Goal: Task Accomplishment & Management: Complete application form

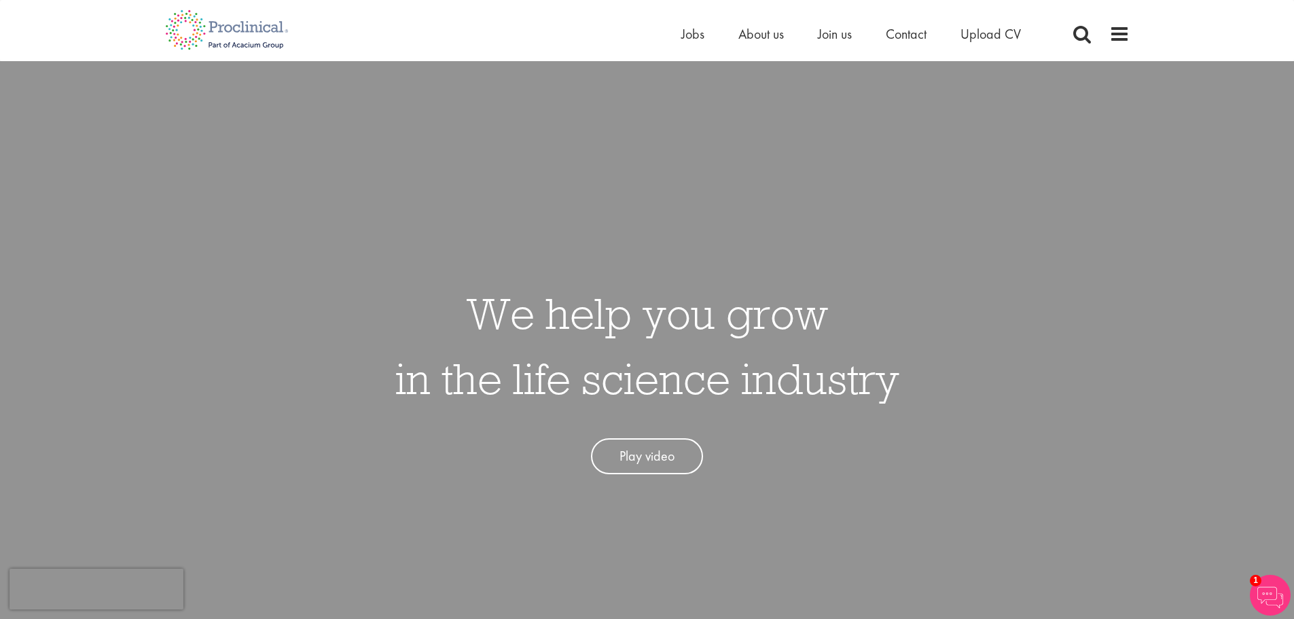
click at [999, 356] on div "We help you grow in the life science industry Play video" at bounding box center [647, 370] width 1314 height 619
click at [972, 39] on span "Upload CV" at bounding box center [990, 34] width 60 height 18
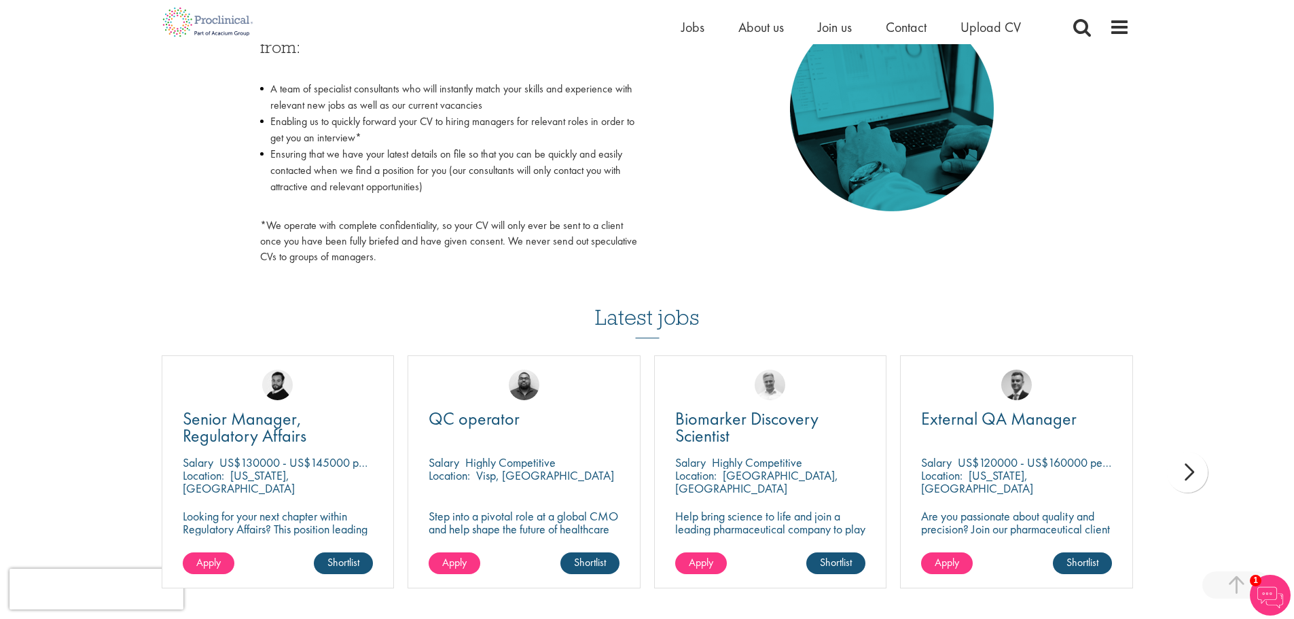
scroll to position [340, 0]
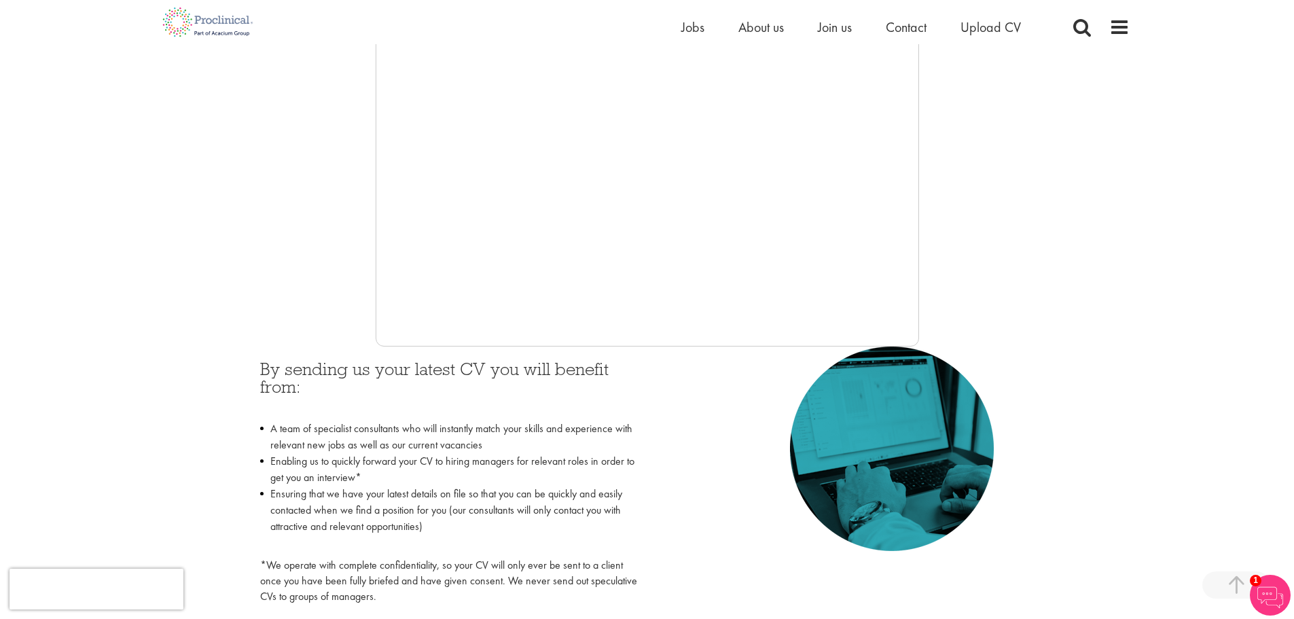
drag, startPoint x: 918, startPoint y: 276, endPoint x: 922, endPoint y: 310, distance: 34.2
click at [922, 310] on div at bounding box center [647, 143] width 965 height 408
click at [897, 30] on span "Contact" at bounding box center [906, 27] width 41 height 18
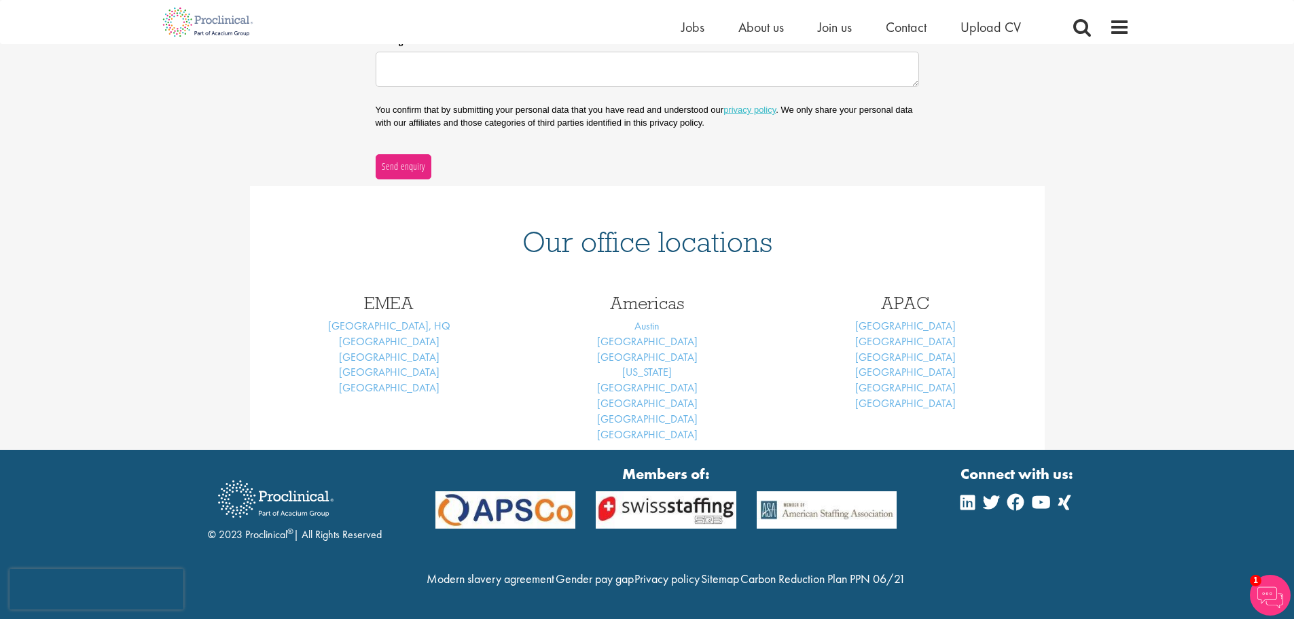
scroll to position [110, 0]
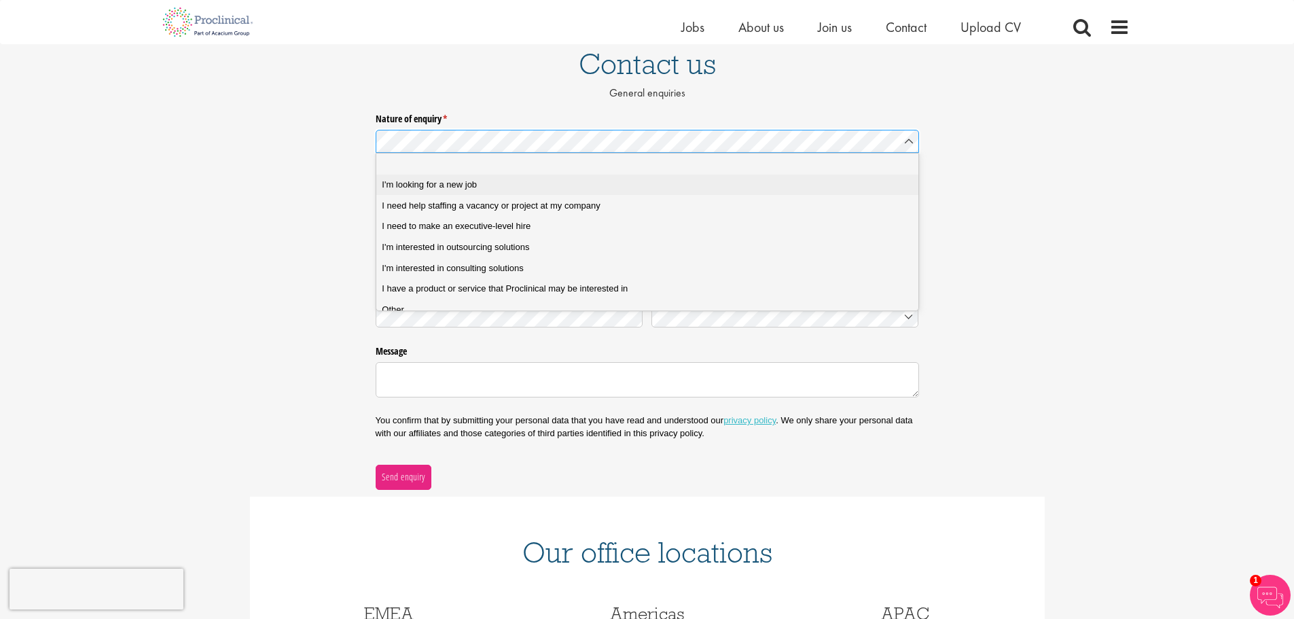
click at [466, 181] on span "I'm looking for a new job" at bounding box center [429, 185] width 95 height 12
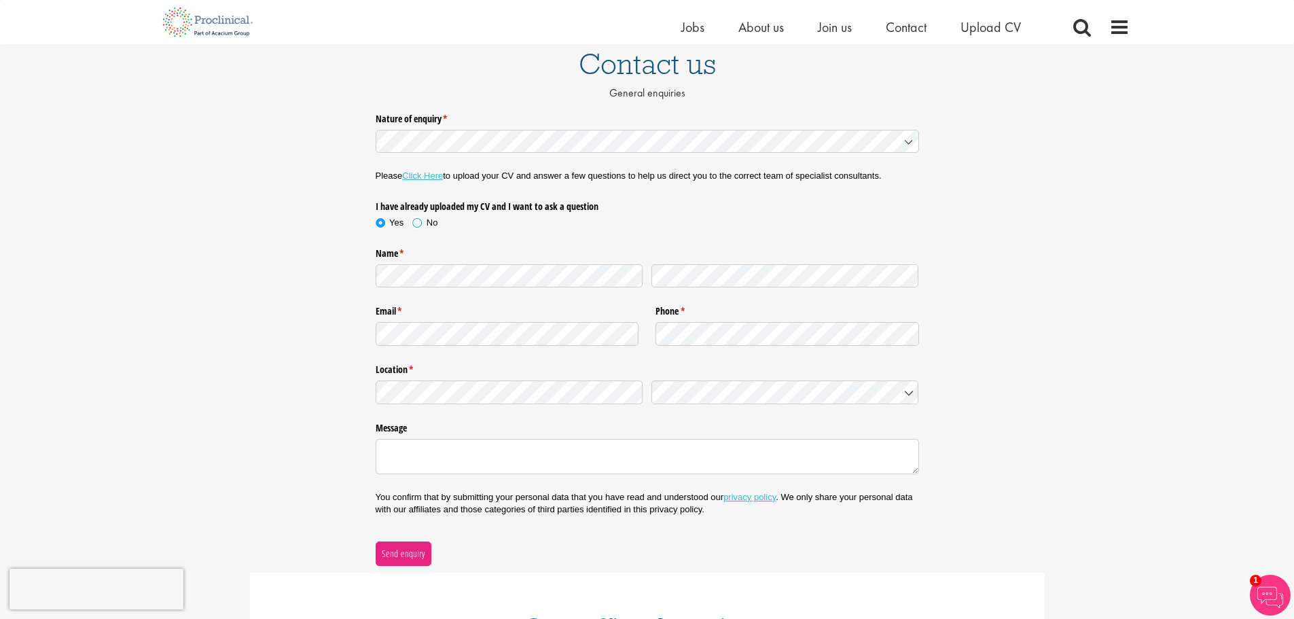
click at [420, 221] on span at bounding box center [417, 223] width 14 height 14
click at [418, 171] on link "Click Here" at bounding box center [422, 175] width 41 height 10
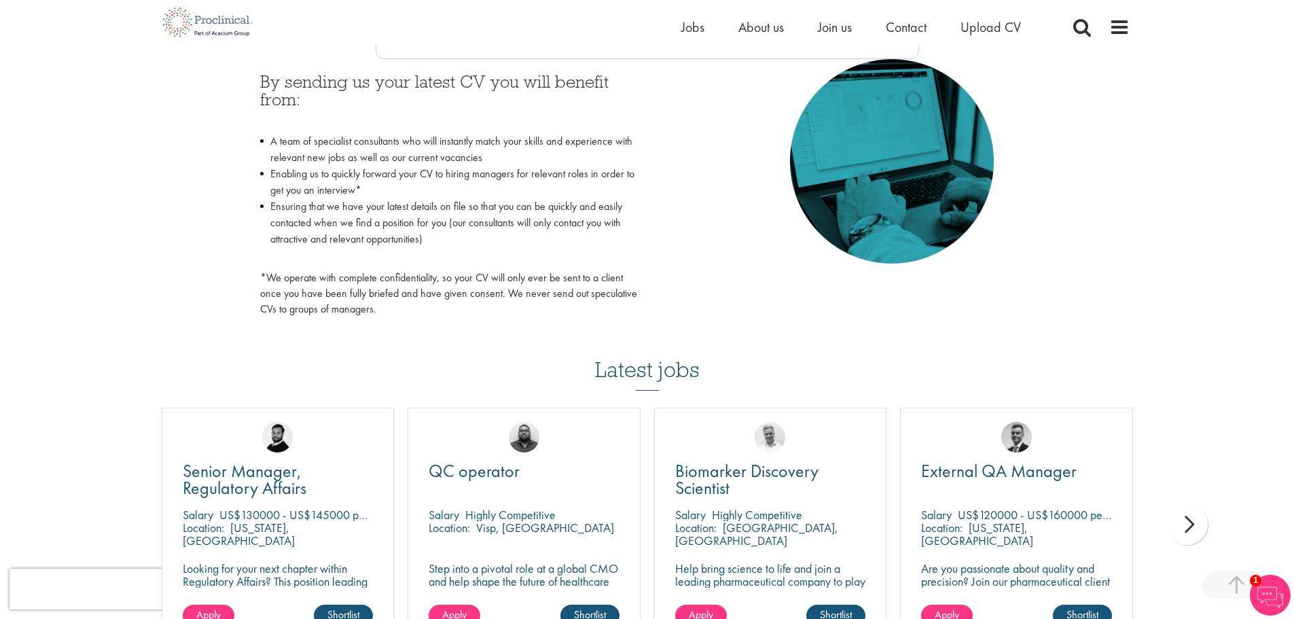
scroll to position [287, 0]
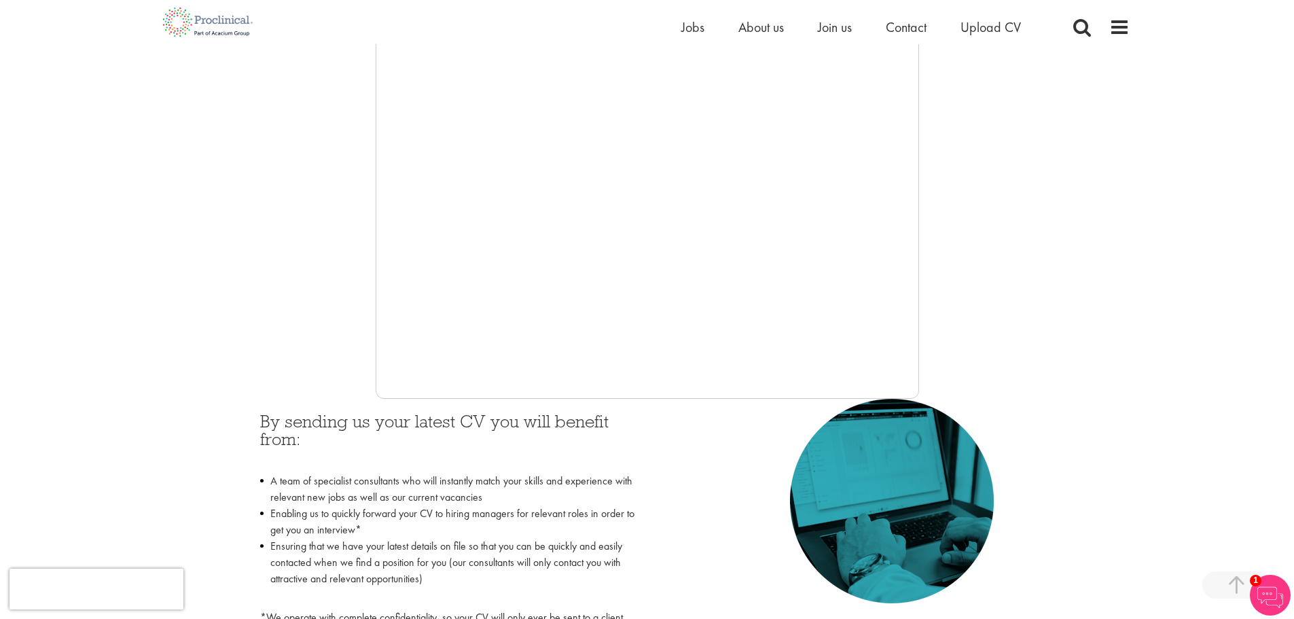
click at [285, 408] on div "By sending us your latest CV you will benefit from: A team of specialist consul…" at bounding box center [448, 531] width 397 height 265
click at [903, 25] on span "Contact" at bounding box center [906, 27] width 41 height 18
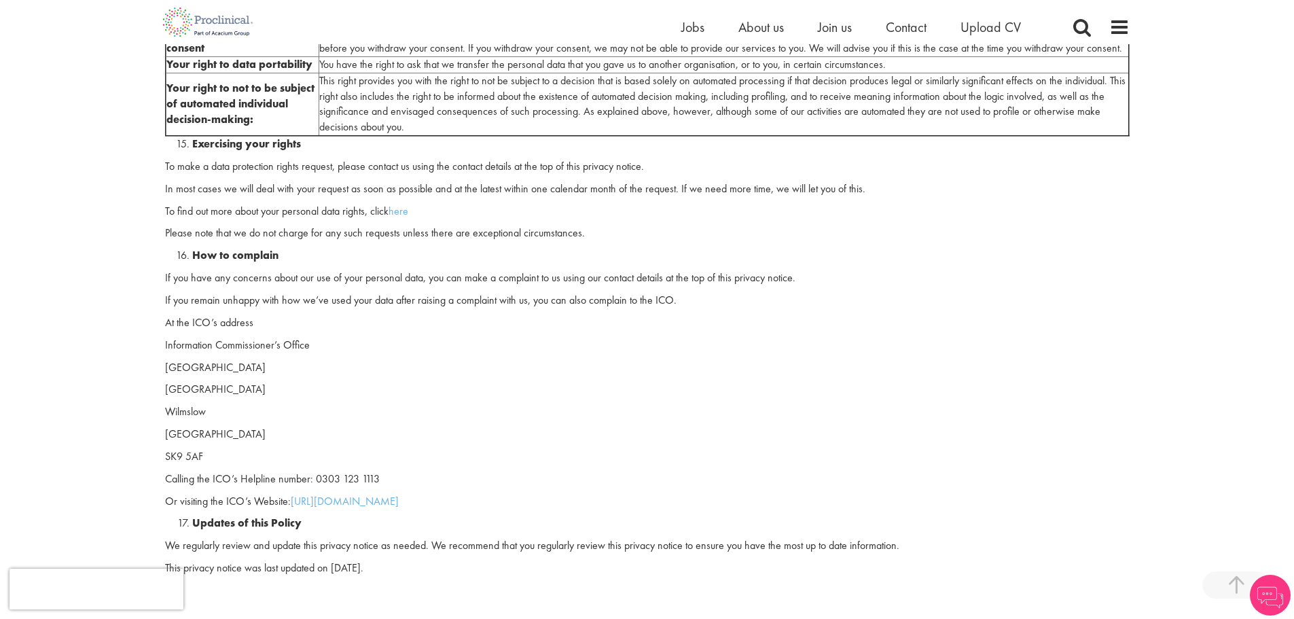
scroll to position [3736, 0]
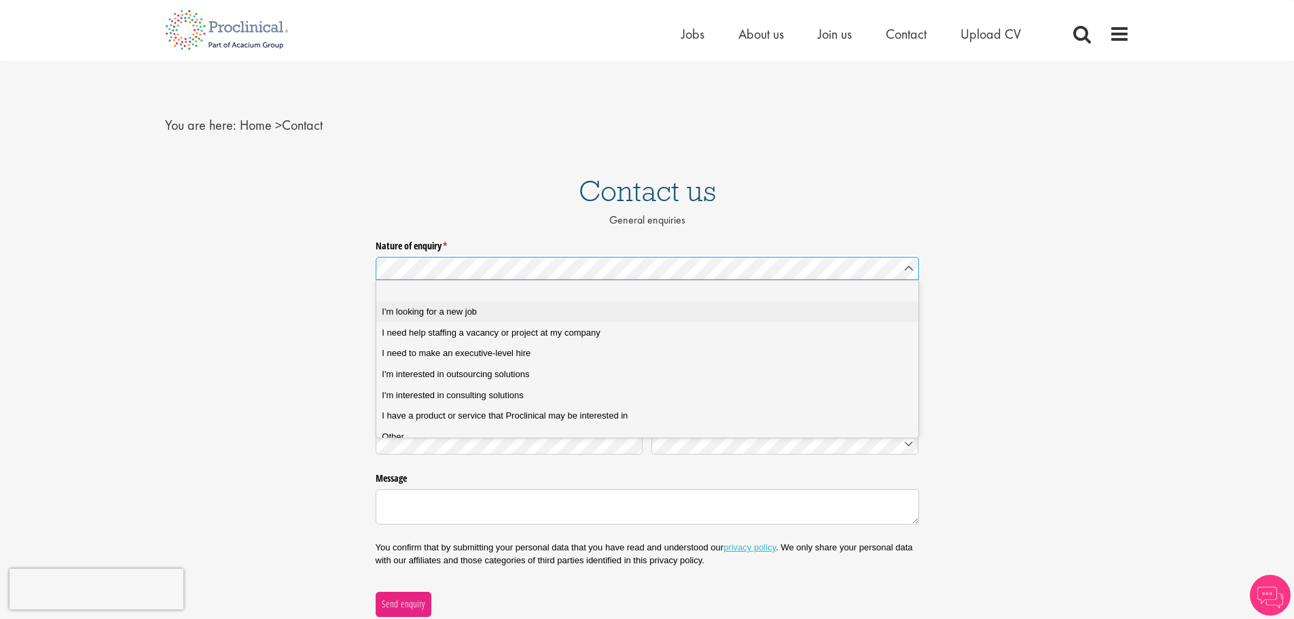
click at [438, 310] on span "I'm looking for a new job" at bounding box center [429, 312] width 95 height 12
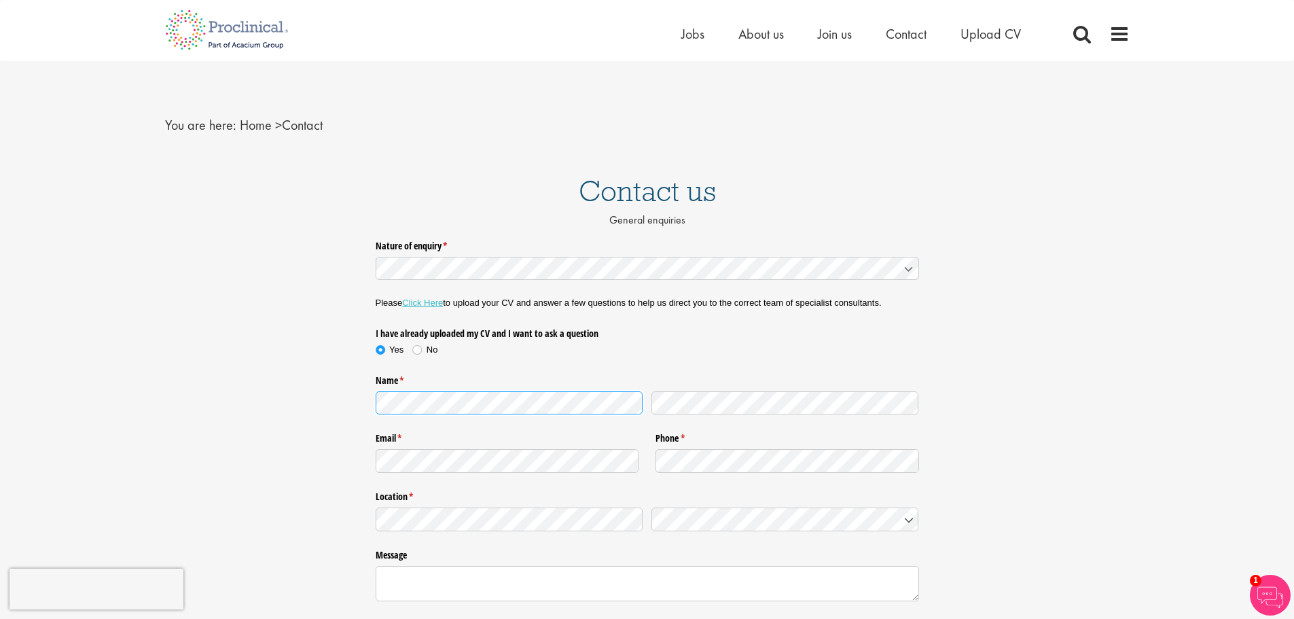
scroll to position [340, 0]
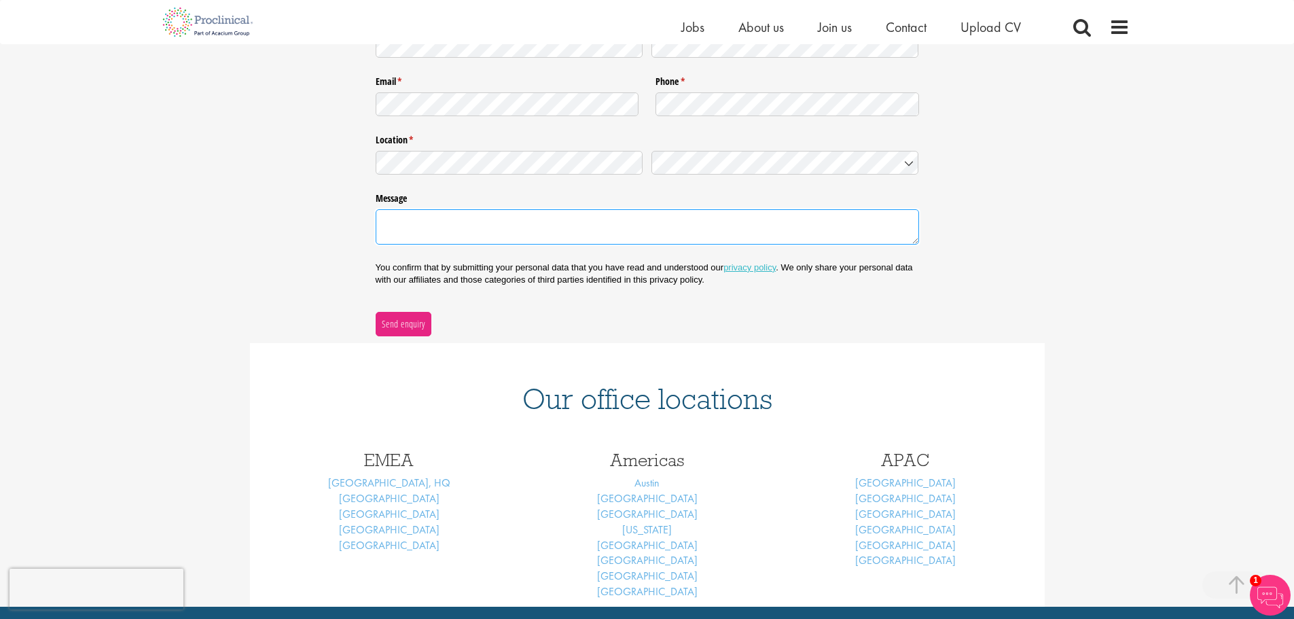
drag, startPoint x: 473, startPoint y: 244, endPoint x: 467, endPoint y: 240, distance: 7.3
click at [472, 245] on textarea "Message" at bounding box center [647, 226] width 543 height 35
paste textarea "My name is Ahmed Elsawaf, MD, PhD, MS, and I am a physician-scientist with over…"
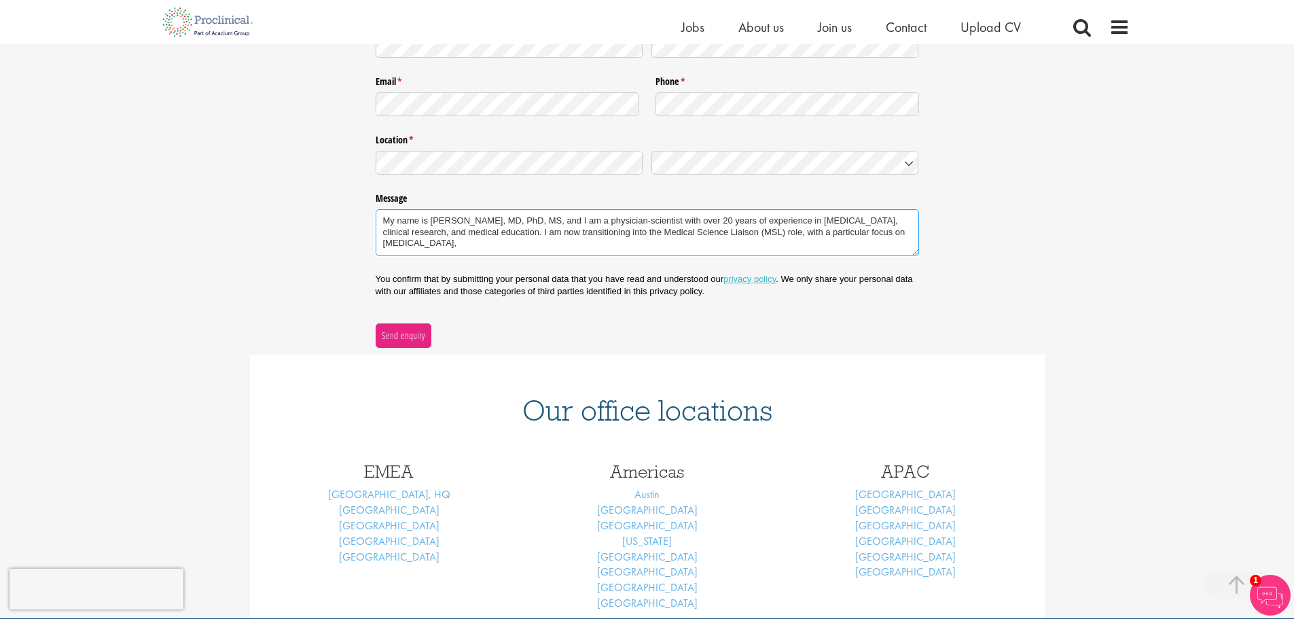
click at [668, 219] on textarea "My name is Ahmed Elsawaf, MD, PhD, MS, and I am a physician-scientist with over…" at bounding box center [647, 232] width 543 height 47
drag, startPoint x: 672, startPoint y: 219, endPoint x: 601, endPoint y: 219, distance: 71.3
click at [601, 219] on textarea "My name is Ahmed Elsawaf, MD, PhD, MS, and I am a physician-scientist with over…" at bounding box center [647, 232] width 543 height 47
click at [605, 221] on textarea "My name is Ahmed Elsawaf, MD, PhD, MS, and I am a physician-scientist with over…" at bounding box center [647, 232] width 543 height 47
click at [719, 221] on textarea "My name is Ahmed Elsawaf, MD, PhD, MS, and I am a physician-scientist with over…" at bounding box center [647, 232] width 543 height 47
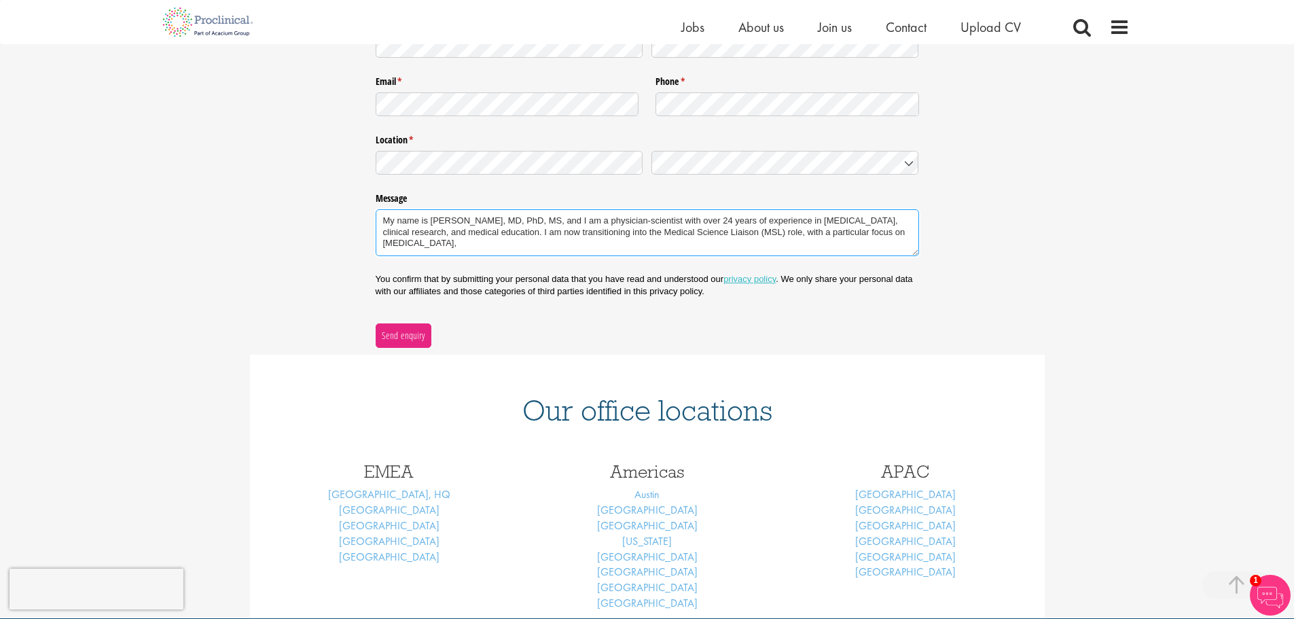
drag, startPoint x: 448, startPoint y: 245, endPoint x: 408, endPoint y: 247, distance: 40.8
click at [408, 247] on textarea "My name is Ahmed Elsawaf, MD, PhD, MS, and I am a physician-scientist with over…" at bounding box center [647, 232] width 543 height 47
click at [524, 245] on textarea "My name is Ahmed Elsawaf, MD, PhD, MS, and I am a physician-scientist with over…" at bounding box center [647, 232] width 543 height 47
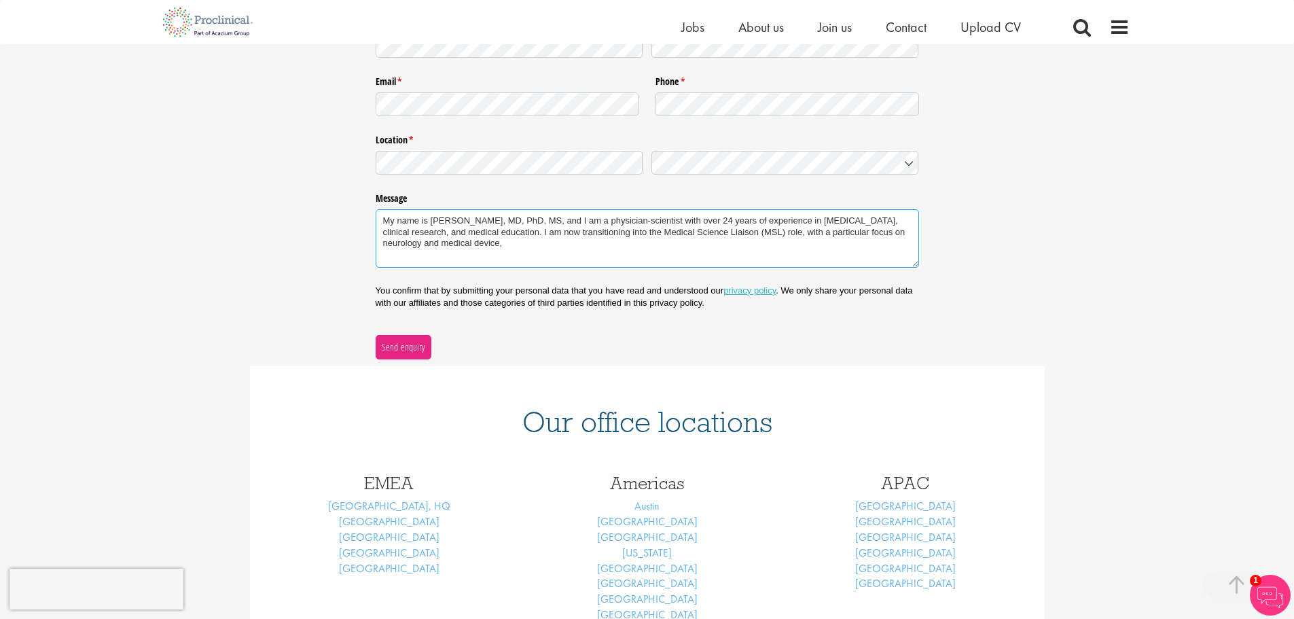
paste textarea "I would greatly appreciate your guidance on current or upcoming MSL opportuniti…"
type textarea "My name is Ahmed Elsawaf, MD, PhD, MS, and I am a physician-scientist with over…"
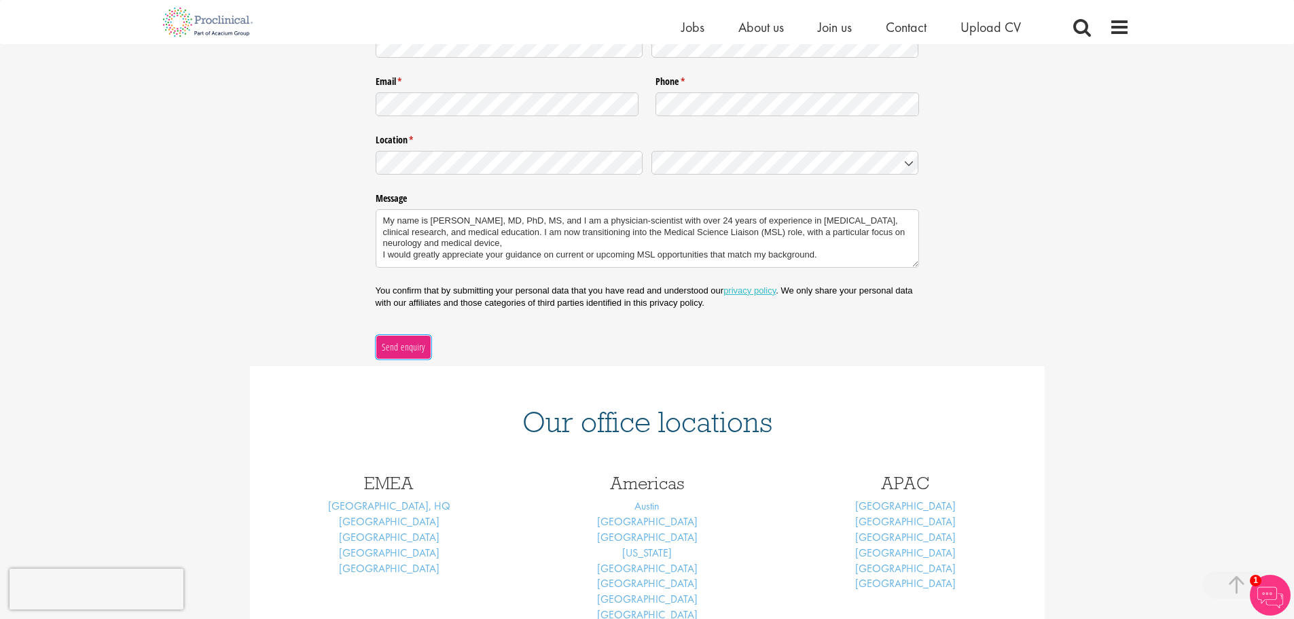
click at [397, 344] on span "Send enquiry" at bounding box center [403, 347] width 44 height 15
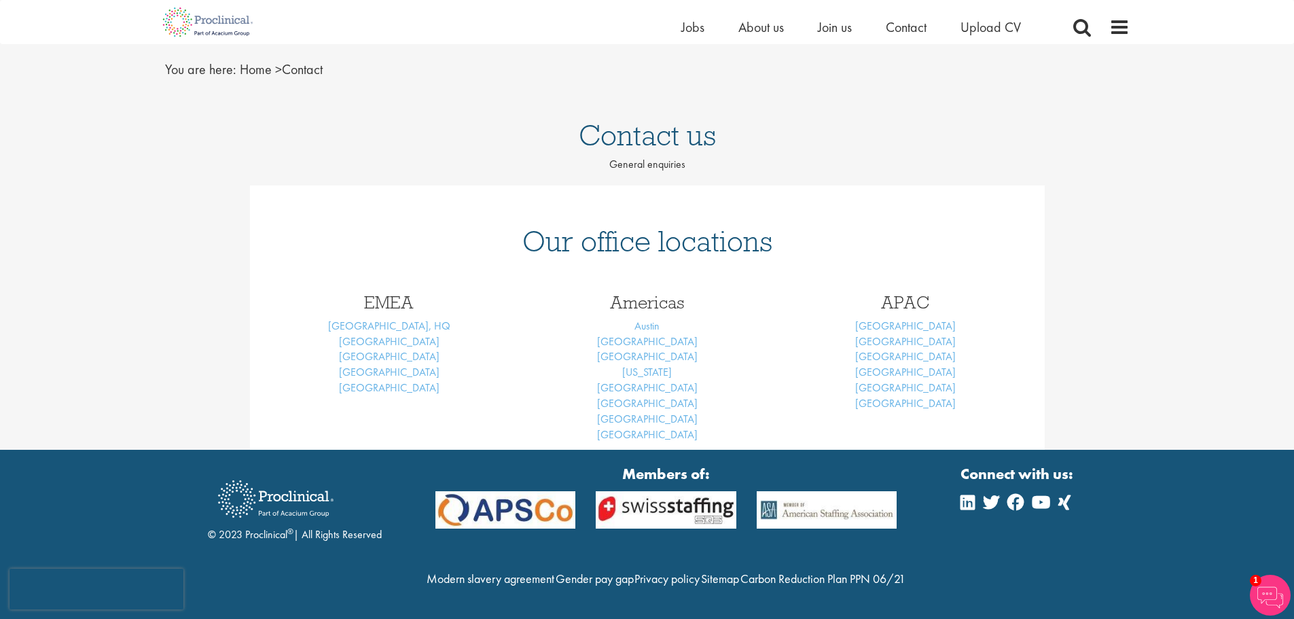
scroll to position [80, 0]
